Goal: Find specific page/section: Find specific page/section

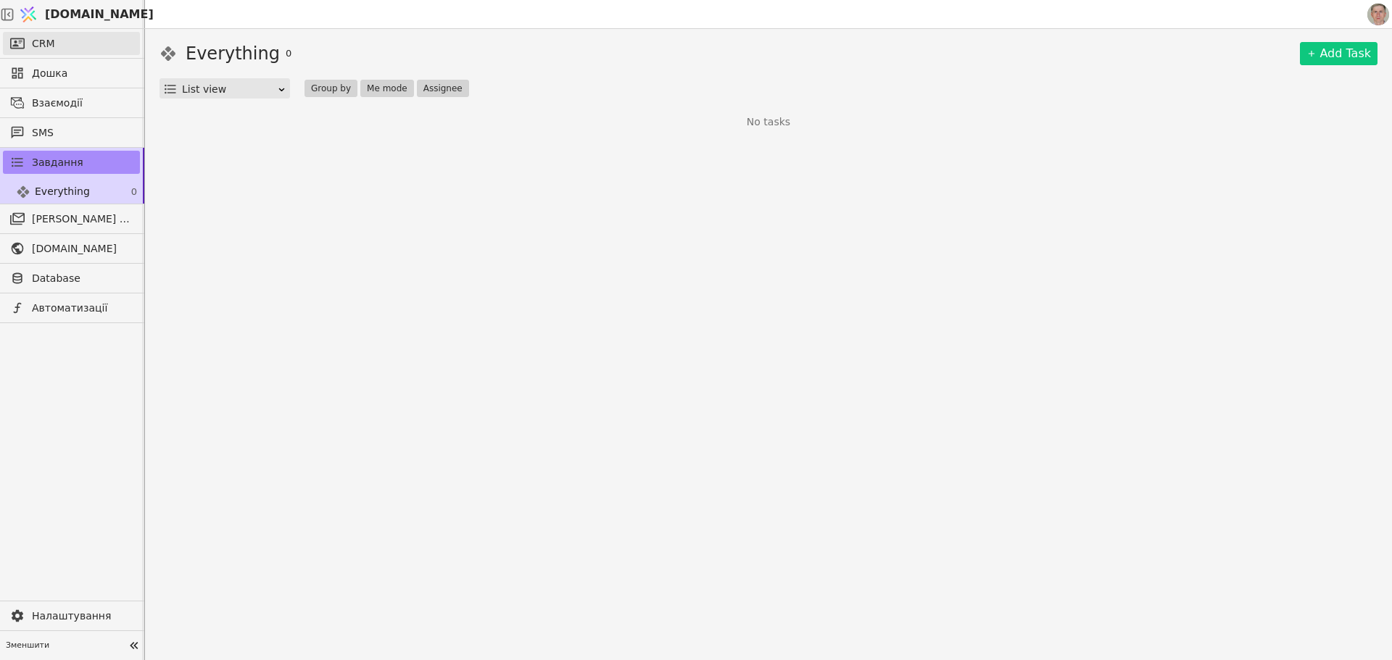
click at [99, 38] on link "CRM" at bounding box center [71, 43] width 137 height 23
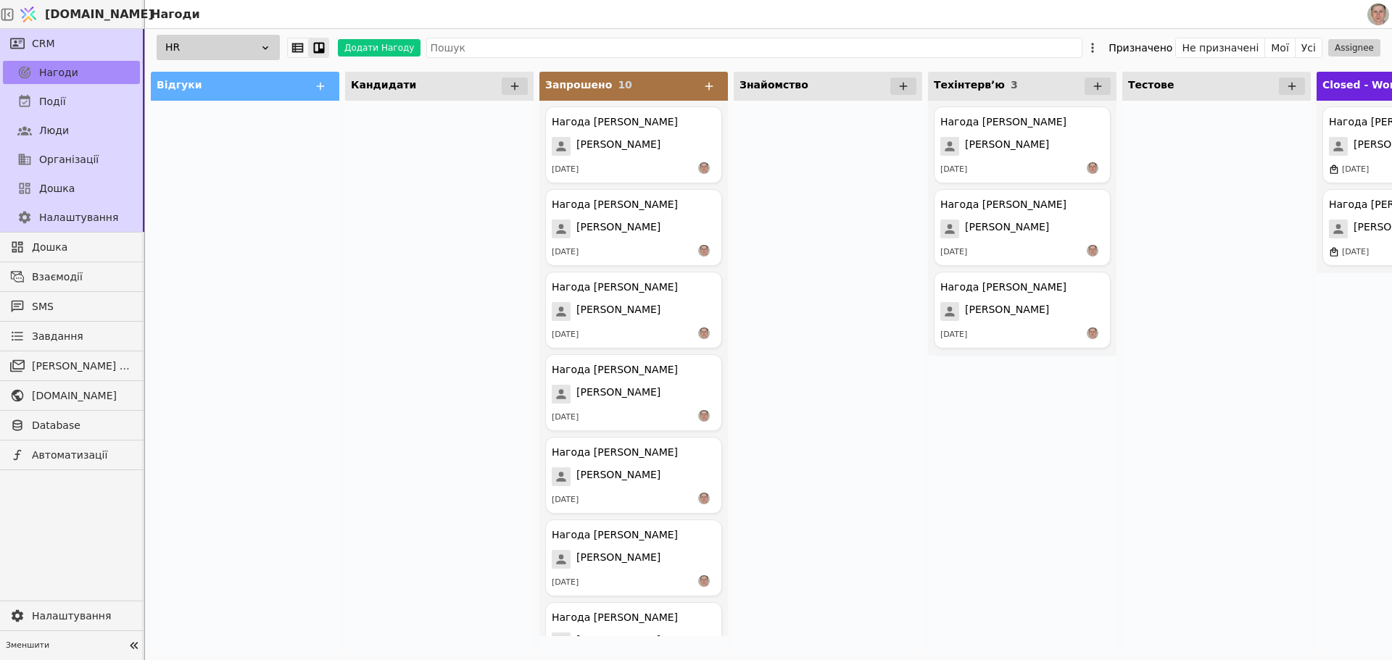
click at [236, 53] on div "HR" at bounding box center [218, 47] width 123 height 25
click at [241, 72] on div "Default" at bounding box center [206, 74] width 145 height 27
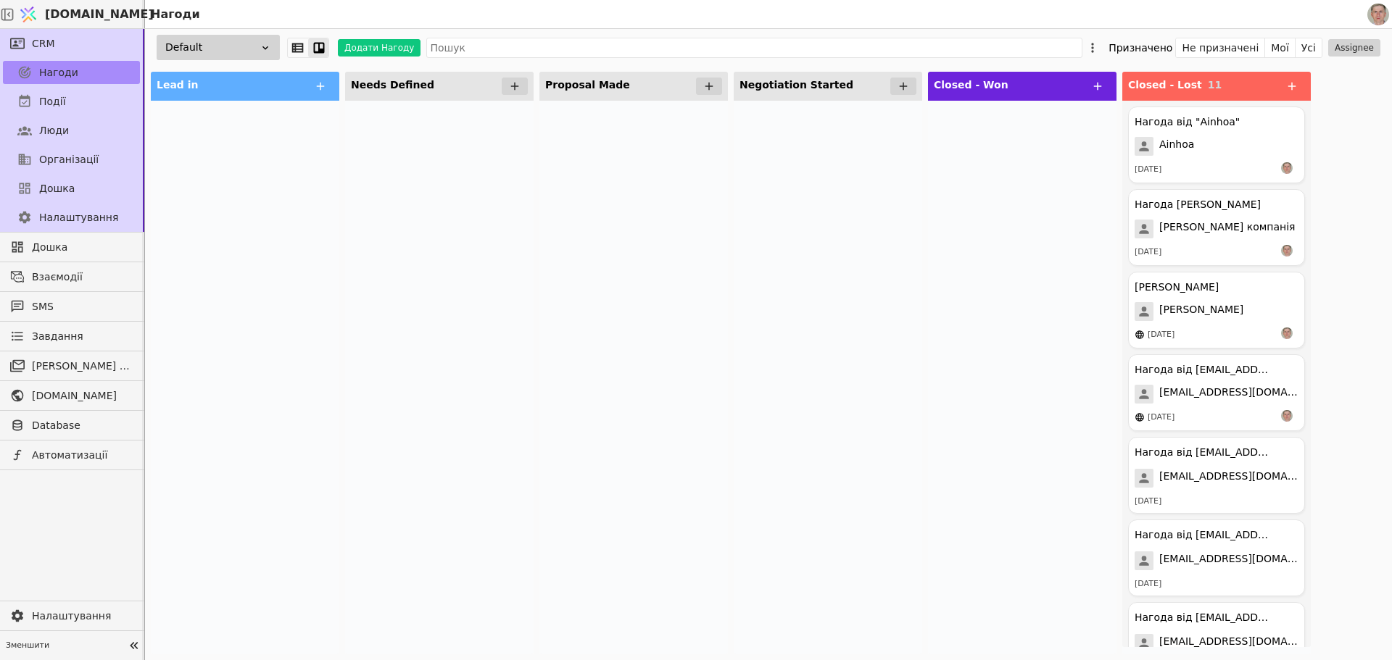
click at [244, 52] on div "Default" at bounding box center [218, 47] width 123 height 25
click at [245, 101] on div "HR" at bounding box center [206, 101] width 145 height 27
